Goal: Task Accomplishment & Management: Manage account settings

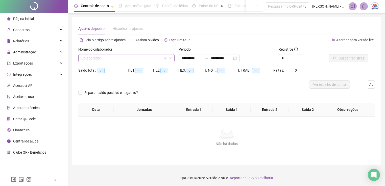
click at [119, 55] on input "search" at bounding box center [124, 58] width 86 height 8
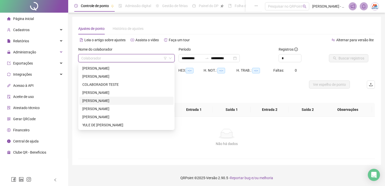
click at [115, 102] on div "[PERSON_NAME]" at bounding box center [126, 101] width 88 height 6
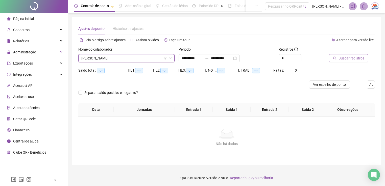
click at [346, 56] on span "Buscar registros" at bounding box center [352, 58] width 26 height 6
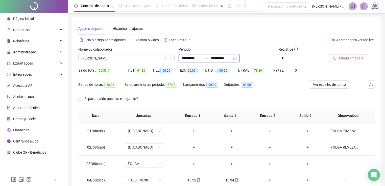
click at [232, 60] on input "**********" at bounding box center [221, 58] width 21 height 6
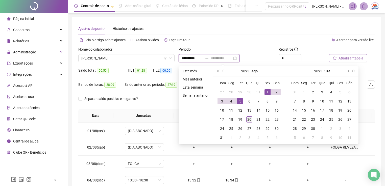
type input "**********"
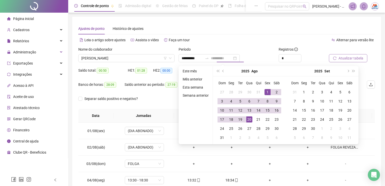
click at [249, 118] on div "20" at bounding box center [250, 119] width 6 height 6
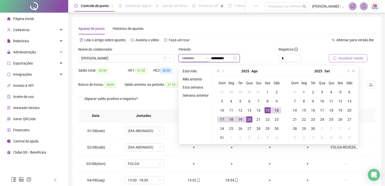
type input "**********"
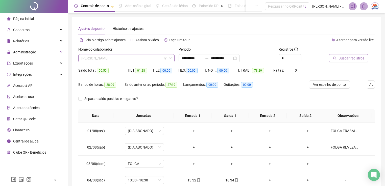
click at [120, 55] on span "[PERSON_NAME]" at bounding box center [126, 58] width 90 height 8
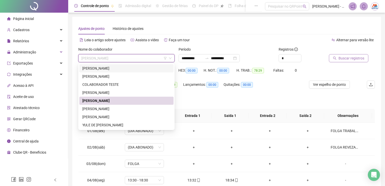
click at [135, 68] on div "[PERSON_NAME]" at bounding box center [126, 68] width 88 height 6
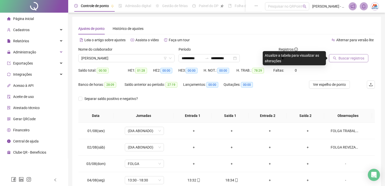
click at [350, 58] on span "Buscar registros" at bounding box center [352, 58] width 26 height 6
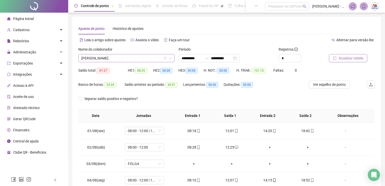
click at [145, 58] on span "[PERSON_NAME]" at bounding box center [126, 58] width 90 height 8
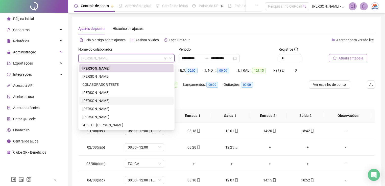
click at [121, 100] on div "[PERSON_NAME]" at bounding box center [126, 101] width 88 height 6
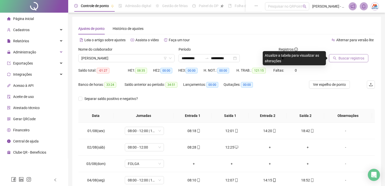
click at [338, 59] on button "Buscar registros" at bounding box center [348, 58] width 39 height 8
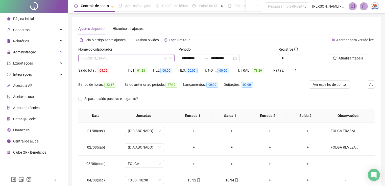
click at [145, 58] on span "[PERSON_NAME]" at bounding box center [126, 58] width 90 height 8
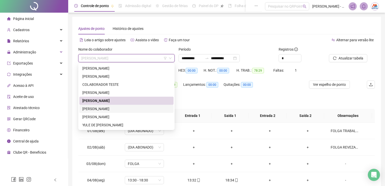
drag, startPoint x: 120, startPoint y: 107, endPoint x: 134, endPoint y: 105, distance: 13.8
click at [121, 107] on div "[PERSON_NAME]" at bounding box center [126, 109] width 88 height 6
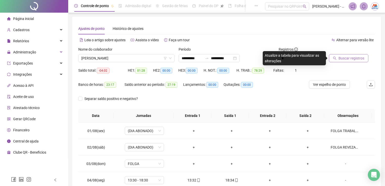
click at [349, 62] on button "Buscar registros" at bounding box center [348, 58] width 39 height 8
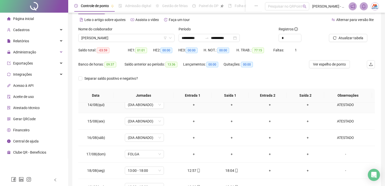
scroll to position [72, 0]
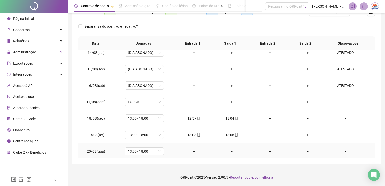
click at [195, 150] on div "+" at bounding box center [194, 151] width 30 height 6
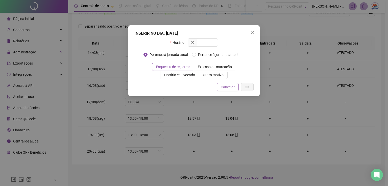
click at [227, 85] on span "Cancelar" at bounding box center [228, 87] width 14 height 6
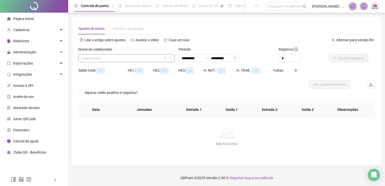
click at [147, 60] on input "search" at bounding box center [124, 58] width 86 height 8
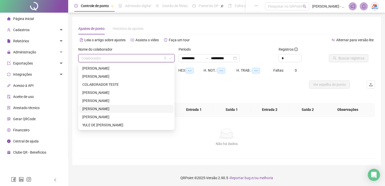
click at [109, 109] on div "[PERSON_NAME]" at bounding box center [126, 109] width 88 height 6
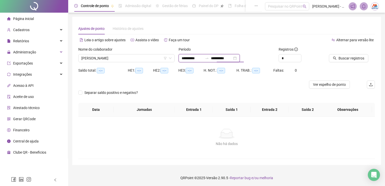
click at [232, 60] on input "**********" at bounding box center [221, 58] width 21 height 6
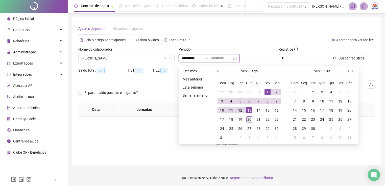
type input "**********"
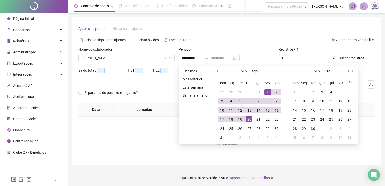
drag, startPoint x: 248, startPoint y: 117, endPoint x: 251, endPoint y: 118, distance: 3.1
click at [250, 118] on div "20" at bounding box center [250, 119] width 6 height 6
type input "**********"
click at [350, 55] on span "Buscar registros" at bounding box center [352, 58] width 26 height 6
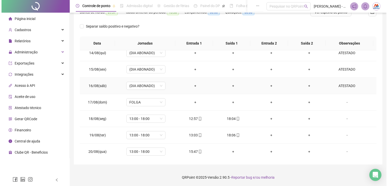
scroll to position [219, 0]
click at [188, 152] on div "15:47" at bounding box center [194, 151] width 30 height 6
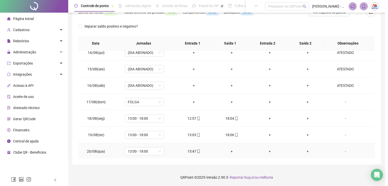
type input "**********"
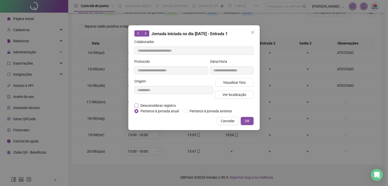
click at [153, 105] on span "Desconsiderar registro" at bounding box center [158, 106] width 39 height 6
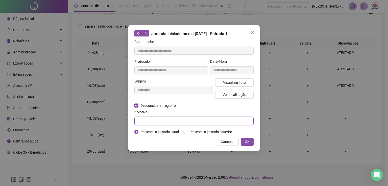
click at [233, 119] on input "text" at bounding box center [194, 121] width 119 height 8
type input "**********"
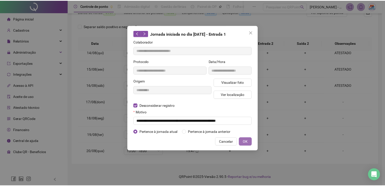
scroll to position [0, 0]
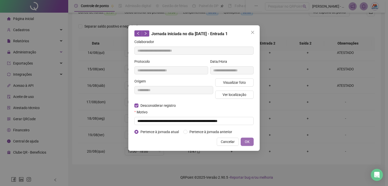
click at [249, 142] on span "OK" at bounding box center [247, 142] width 5 height 6
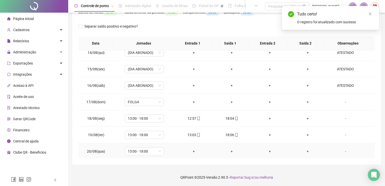
click at [193, 149] on div "+" at bounding box center [194, 151] width 30 height 6
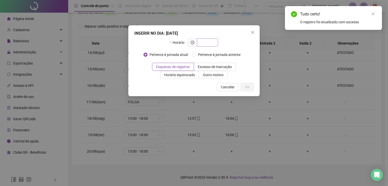
click at [209, 42] on input "text" at bounding box center [207, 43] width 14 height 6
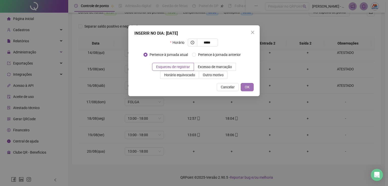
type input "*****"
click at [247, 84] on span "OK" at bounding box center [247, 87] width 5 height 6
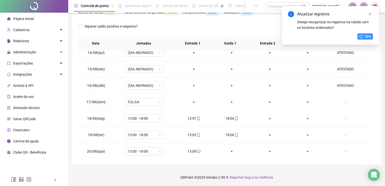
click at [361, 34] on button "Sim" at bounding box center [365, 36] width 15 height 6
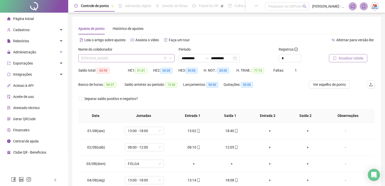
click at [125, 57] on span "[PERSON_NAME]" at bounding box center [126, 58] width 90 height 8
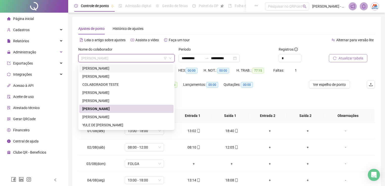
click at [126, 68] on div "[PERSON_NAME]" at bounding box center [126, 68] width 88 height 6
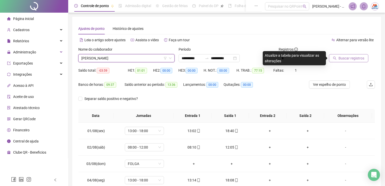
click at [337, 57] on icon "search" at bounding box center [335, 58] width 4 height 4
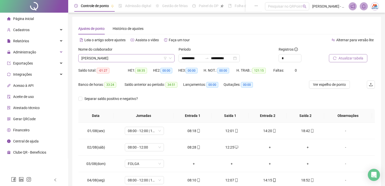
click at [138, 62] on span "[PERSON_NAME]" at bounding box center [126, 58] width 90 height 8
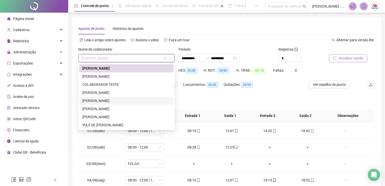
click at [95, 99] on div "[PERSON_NAME]" at bounding box center [126, 101] width 88 height 6
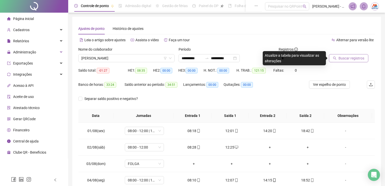
click at [344, 56] on span "Buscar registros" at bounding box center [352, 58] width 26 height 6
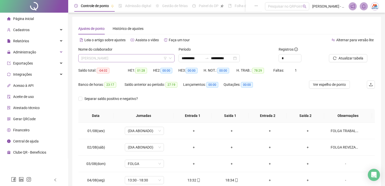
click at [104, 55] on span "[PERSON_NAME]" at bounding box center [126, 58] width 90 height 8
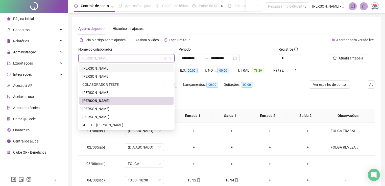
click at [106, 69] on div "[PERSON_NAME]" at bounding box center [126, 68] width 88 height 6
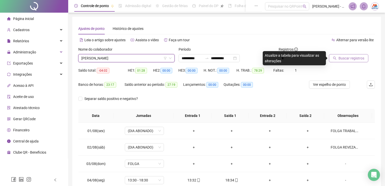
click at [347, 57] on span "Buscar registros" at bounding box center [352, 58] width 26 height 6
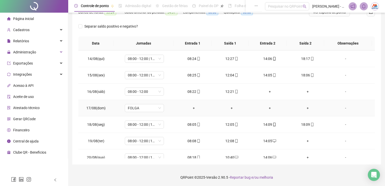
scroll to position [219, 0]
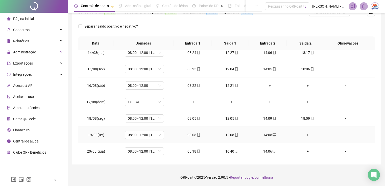
click at [302, 133] on div "+" at bounding box center [308, 135] width 30 height 6
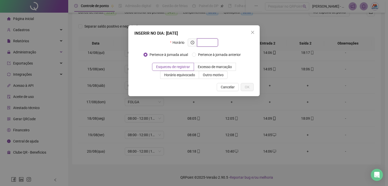
click at [206, 42] on input "text" at bounding box center [207, 43] width 14 height 6
type input "*****"
click at [249, 83] on button "OK" at bounding box center [247, 87] width 13 height 8
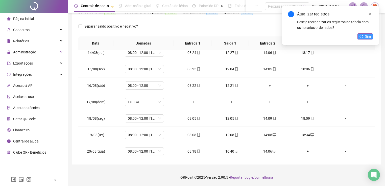
click at [366, 35] on span "Sim" at bounding box center [368, 37] width 6 height 6
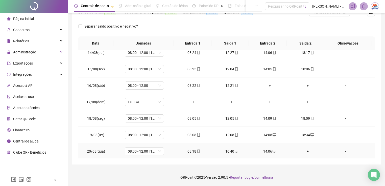
click at [342, 149] on div "-" at bounding box center [346, 151] width 30 height 6
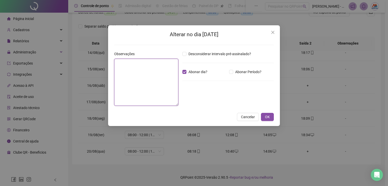
click at [174, 74] on textarea at bounding box center [146, 82] width 64 height 47
type textarea "*"
type textarea "******"
click at [268, 119] on span "OK" at bounding box center [267, 117] width 5 height 6
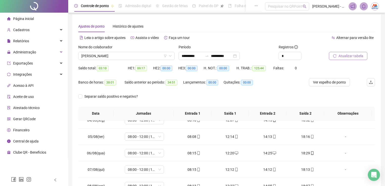
scroll to position [0, 0]
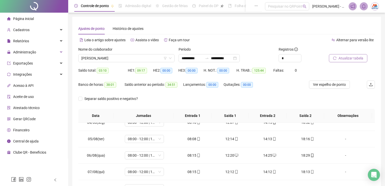
click at [343, 56] on span "Atualizar tabela" at bounding box center [351, 58] width 25 height 6
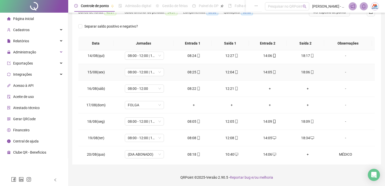
scroll to position [219, 0]
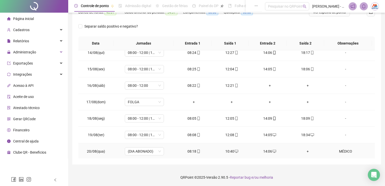
click at [340, 150] on div "MÉDICO" at bounding box center [346, 151] width 30 height 6
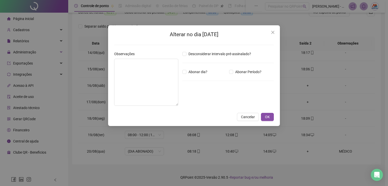
type textarea "******"
click at [266, 116] on span "OK" at bounding box center [267, 117] width 5 height 6
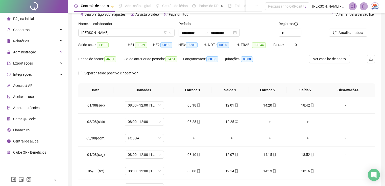
scroll to position [0, 0]
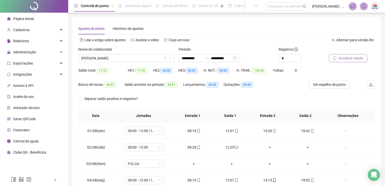
click at [338, 59] on button "Atualizar tabela" at bounding box center [348, 58] width 38 height 8
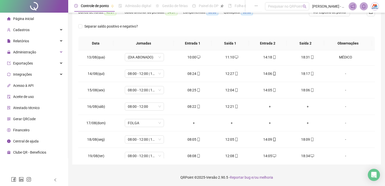
scroll to position [219, 0]
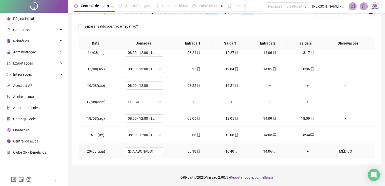
click at [345, 150] on div "MÉDICO" at bounding box center [346, 151] width 30 height 6
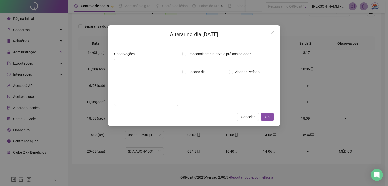
type textarea "******"
drag, startPoint x: 145, startPoint y: 73, endPoint x: 107, endPoint y: 61, distance: 39.8
click at [107, 61] on div "Alterar no dia [DATE] Observações ****** Desconsiderar intervalo pré-assinalado…" at bounding box center [194, 93] width 388 height 186
click at [188, 71] on span "Abonar dia?" at bounding box center [198, 72] width 23 height 6
click at [266, 116] on span "OK" at bounding box center [267, 117] width 5 height 6
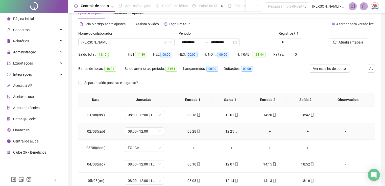
scroll to position [0, 0]
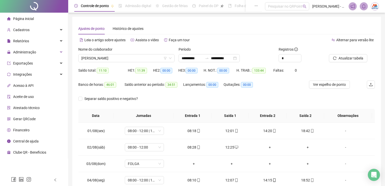
click at [335, 59] on icon "reload" at bounding box center [335, 58] width 4 height 4
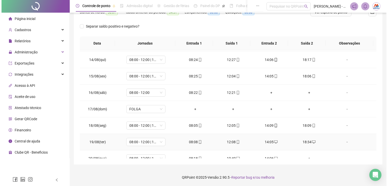
scroll to position [219, 0]
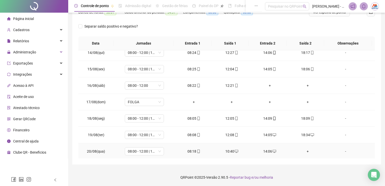
click at [344, 150] on div "-" at bounding box center [346, 151] width 30 height 6
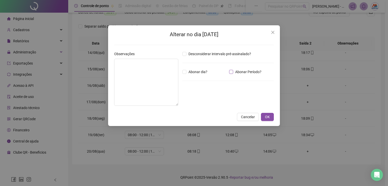
click at [240, 74] on span "Abonar Período?" at bounding box center [248, 72] width 30 height 6
click at [200, 102] on input "*****" at bounding box center [196, 100] width 20 height 6
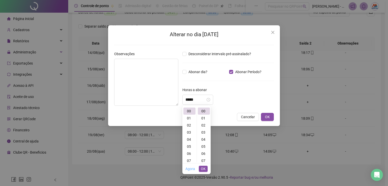
click at [189, 168] on link "Agora" at bounding box center [191, 169] width 10 height 4
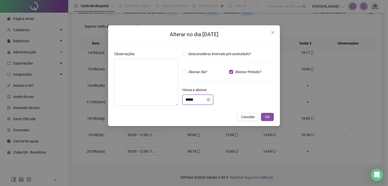
click at [197, 98] on input "*****" at bounding box center [196, 100] width 20 height 6
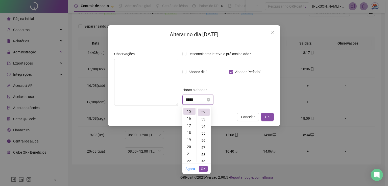
scroll to position [368, 0]
drag, startPoint x: 199, startPoint y: 100, endPoint x: 180, endPoint y: 97, distance: 19.5
click at [180, 97] on div "Observações Desconsiderar intervalo pré-assinalado? Abonar dia? Abonar Período?…" at bounding box center [194, 80] width 164 height 59
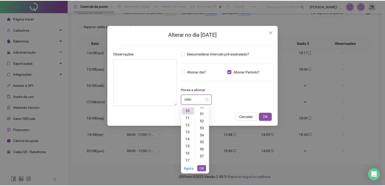
scroll to position [391, 0]
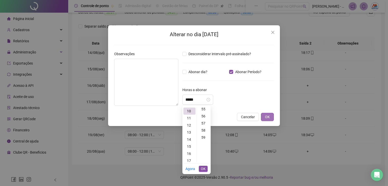
click at [269, 117] on span "OK" at bounding box center [267, 117] width 5 height 6
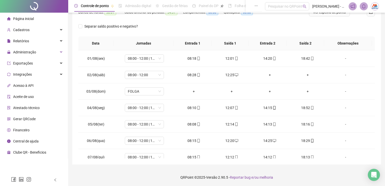
scroll to position [0, 0]
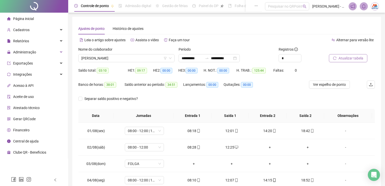
click at [344, 59] on span "Atualizar tabela" at bounding box center [351, 58] width 25 height 6
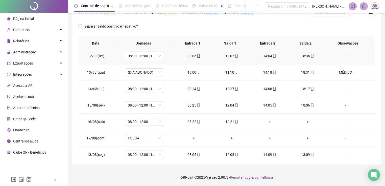
scroll to position [219, 0]
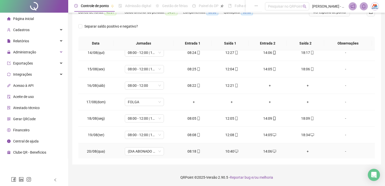
click at [345, 148] on div "-" at bounding box center [346, 151] width 30 height 6
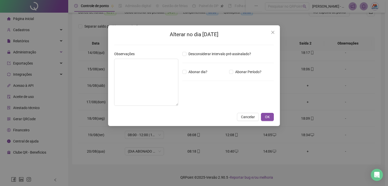
type input "*****"
click at [143, 81] on textarea at bounding box center [146, 82] width 64 height 47
type textarea "*"
type textarea "******"
click at [268, 115] on span "OK" at bounding box center [267, 117] width 5 height 6
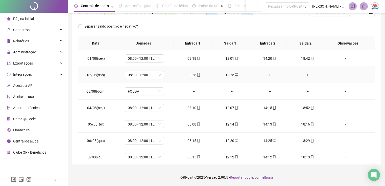
scroll to position [0, 0]
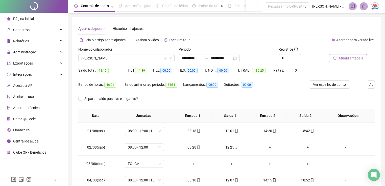
click at [337, 58] on button "Atualizar tabela" at bounding box center [348, 58] width 38 height 8
